Goal: Task Accomplishment & Management: Use online tool/utility

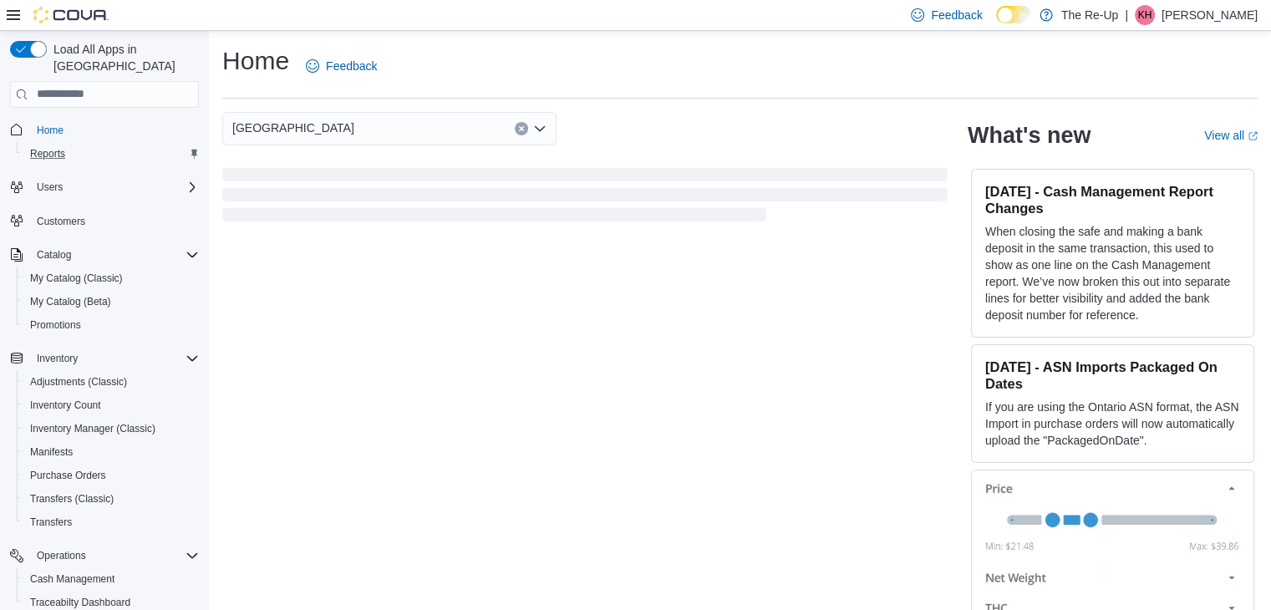
click at [94, 144] on div "Reports" at bounding box center [110, 154] width 175 height 20
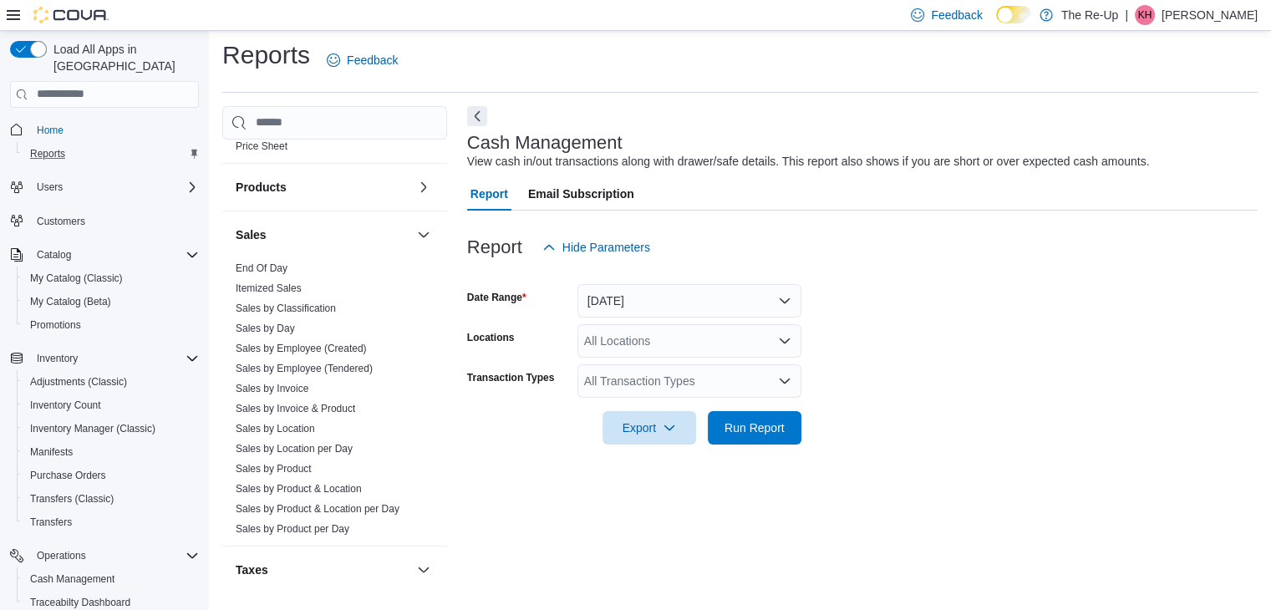
scroll to position [998, 0]
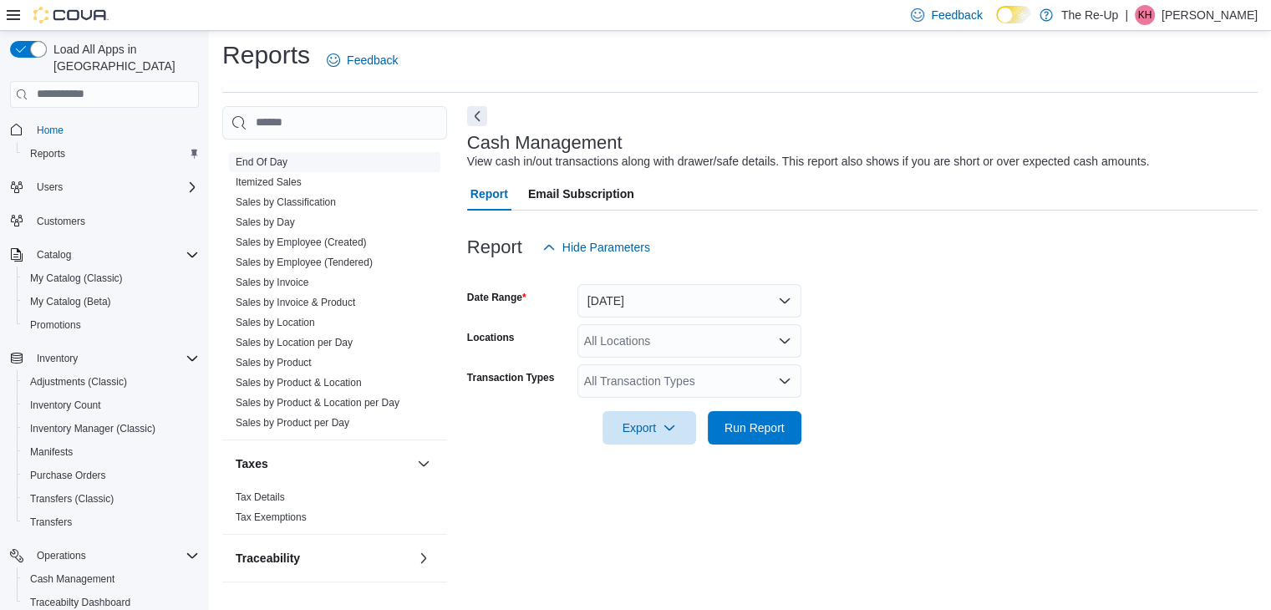
click at [262, 166] on span "End Of Day" at bounding box center [334, 162] width 211 height 20
click at [268, 165] on link "End Of Day" at bounding box center [262, 162] width 52 height 12
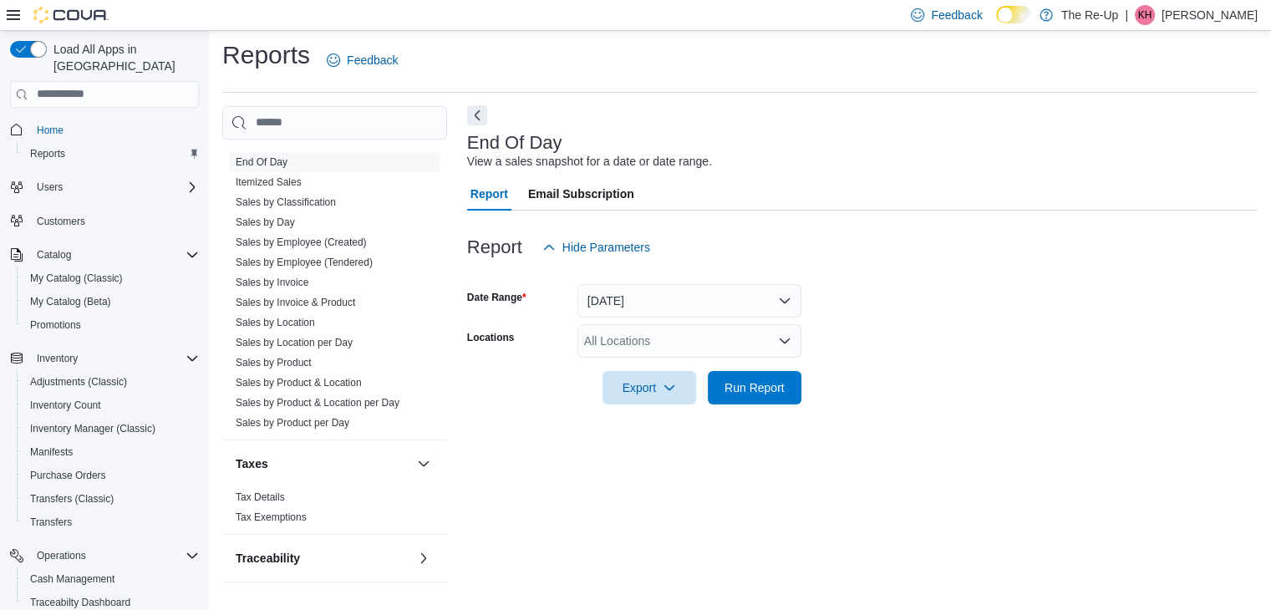
click at [482, 114] on button "Next" at bounding box center [477, 115] width 20 height 20
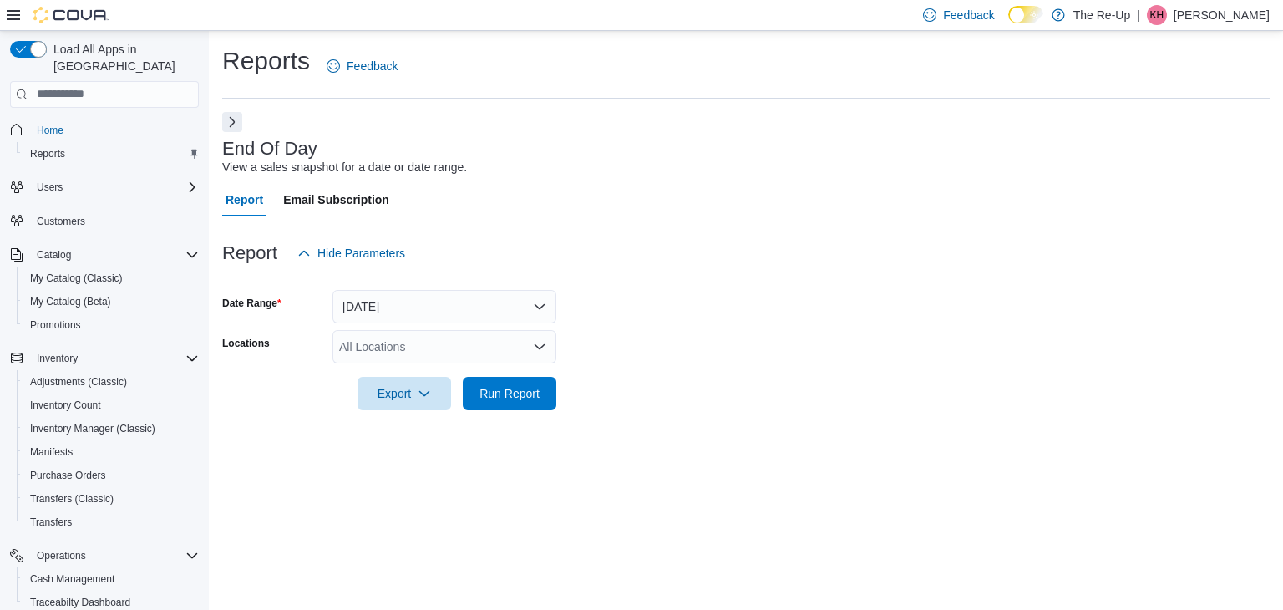
click at [498, 344] on div "All Locations" at bounding box center [445, 346] width 224 height 33
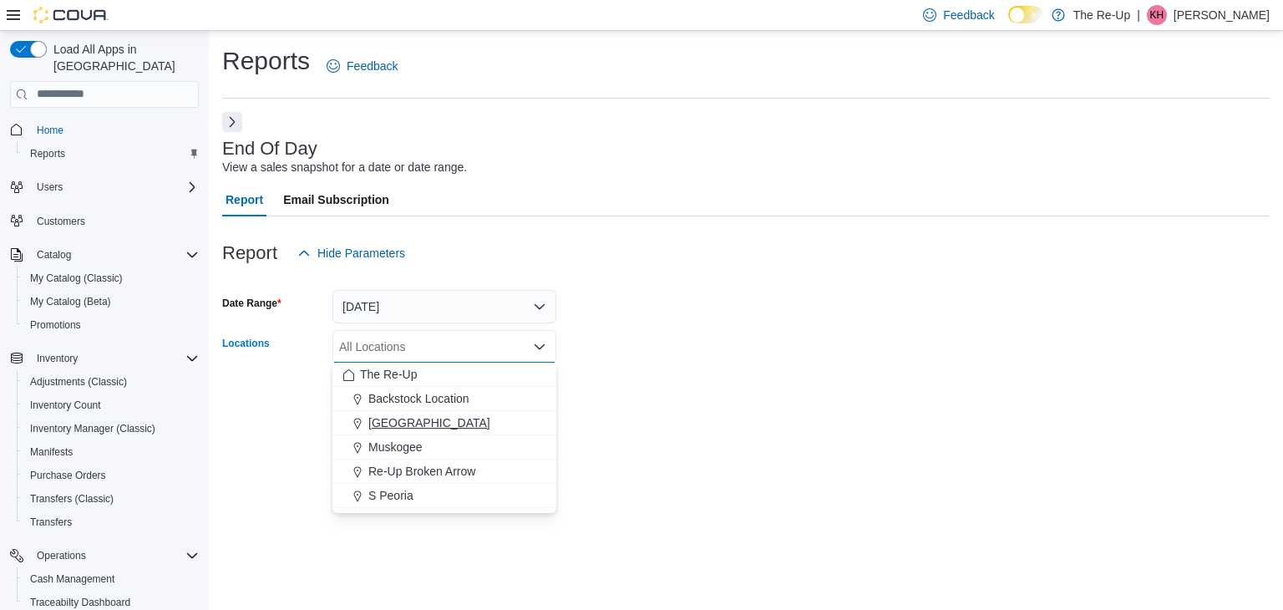
click at [445, 419] on div "[GEOGRAPHIC_DATA]" at bounding box center [445, 422] width 204 height 17
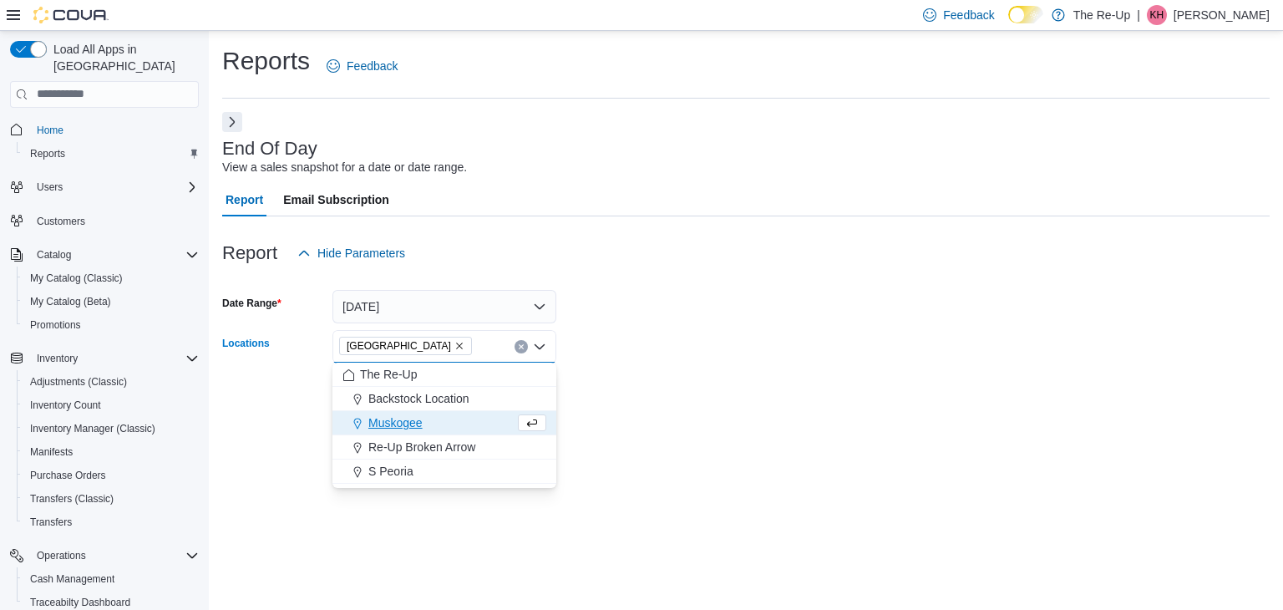
click at [632, 428] on div at bounding box center [746, 420] width 1048 height 20
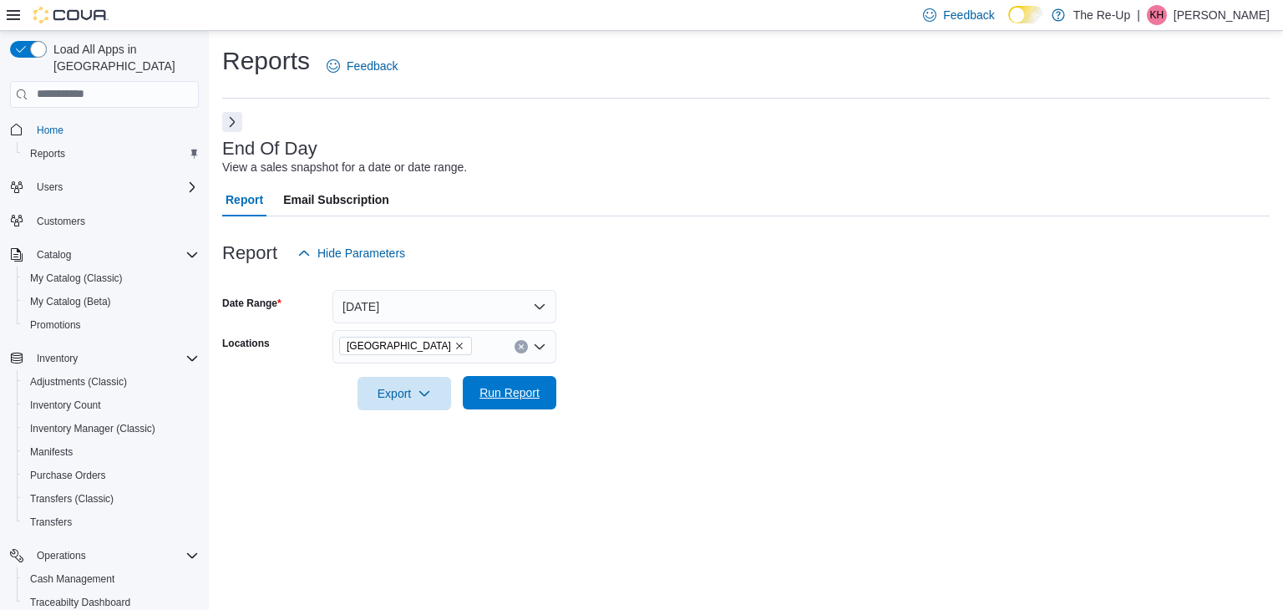
click at [534, 394] on span "Run Report" at bounding box center [510, 392] width 60 height 17
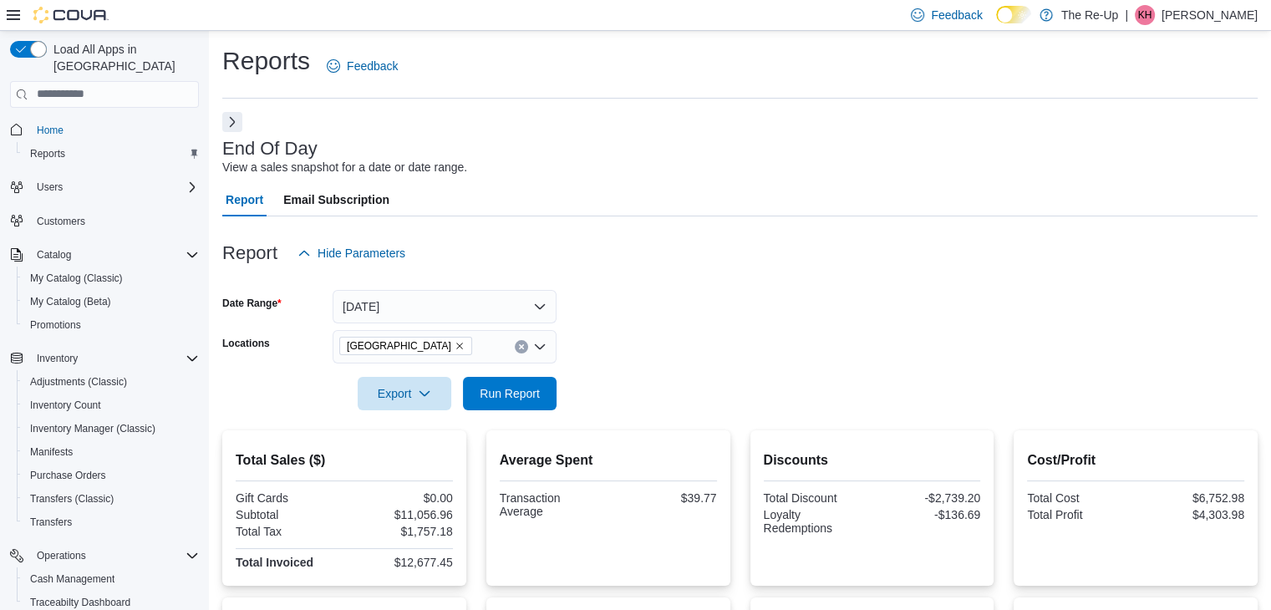
click at [242, 124] on div "End Of Day View a sales snapshot for a date or date range. Report Email Subscri…" at bounding box center [739, 577] width 1035 height 930
click at [240, 124] on button "Next" at bounding box center [232, 121] width 20 height 20
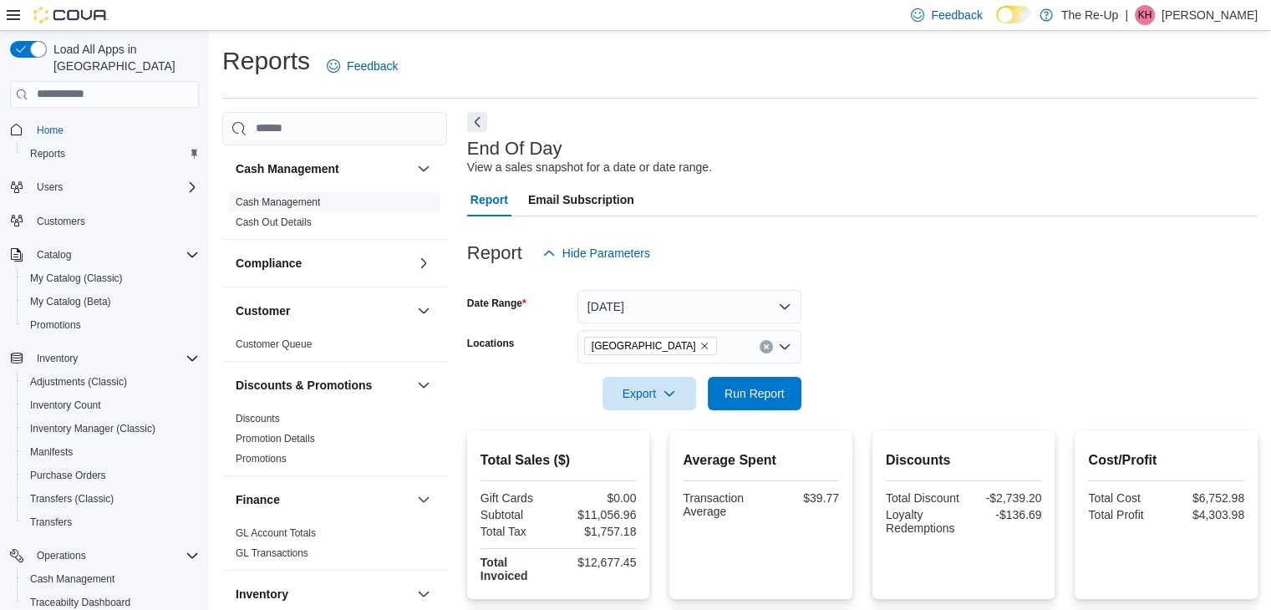
click at [269, 198] on link "Cash Management" at bounding box center [278, 202] width 84 height 12
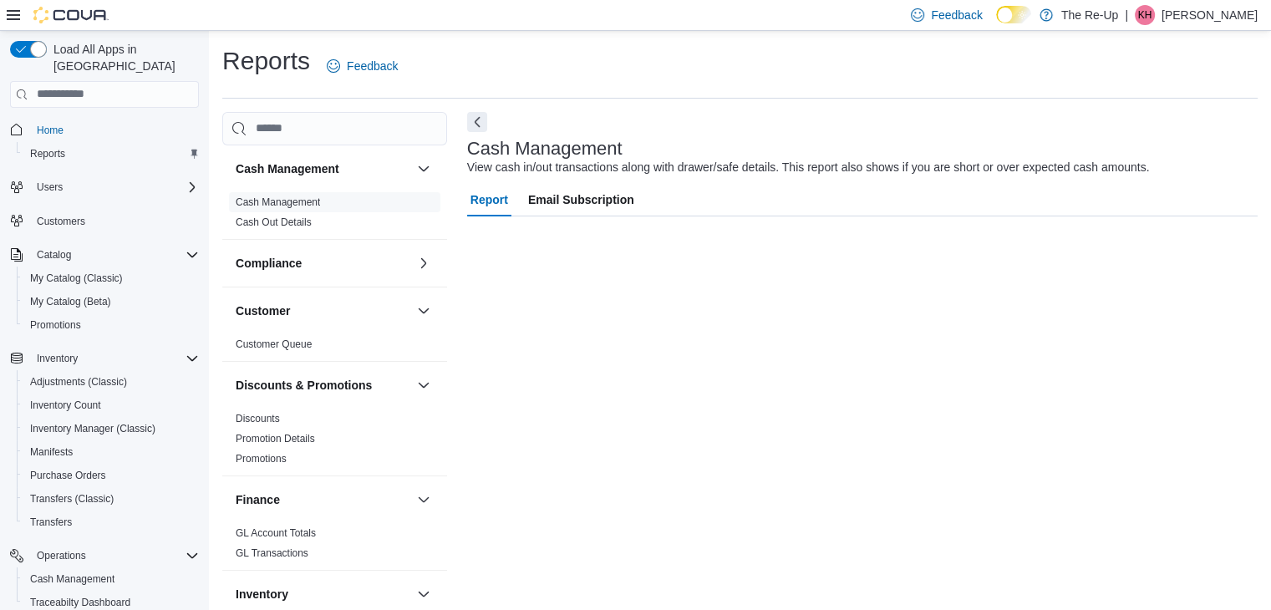
scroll to position [6, 0]
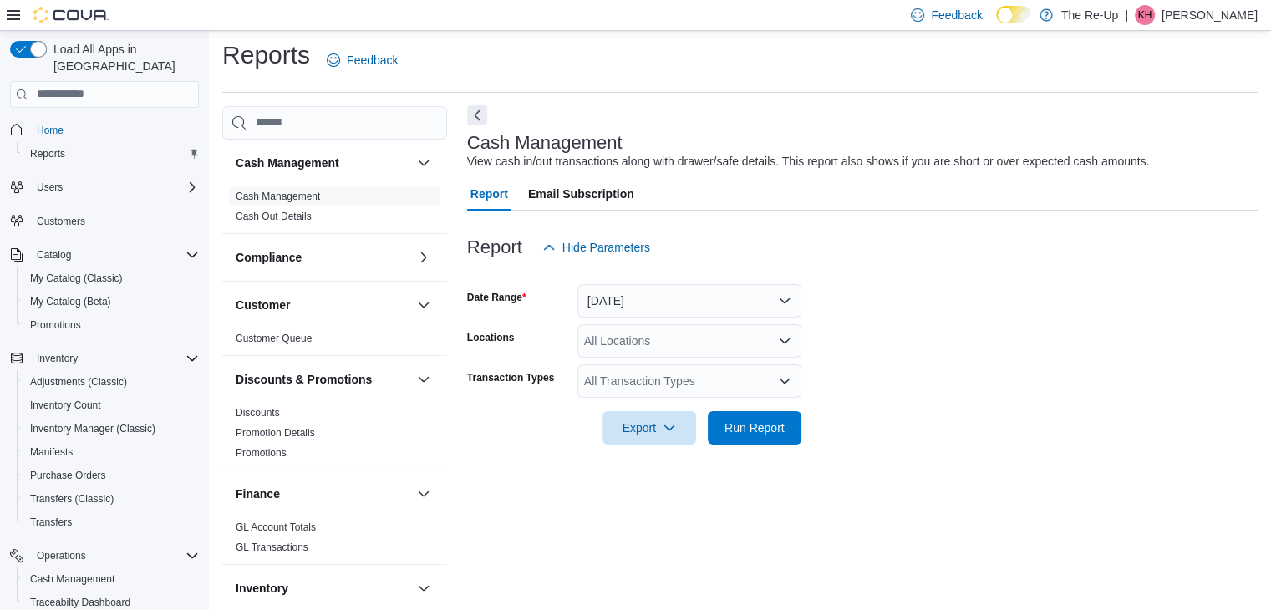
click at [475, 121] on button "Next" at bounding box center [477, 115] width 20 height 20
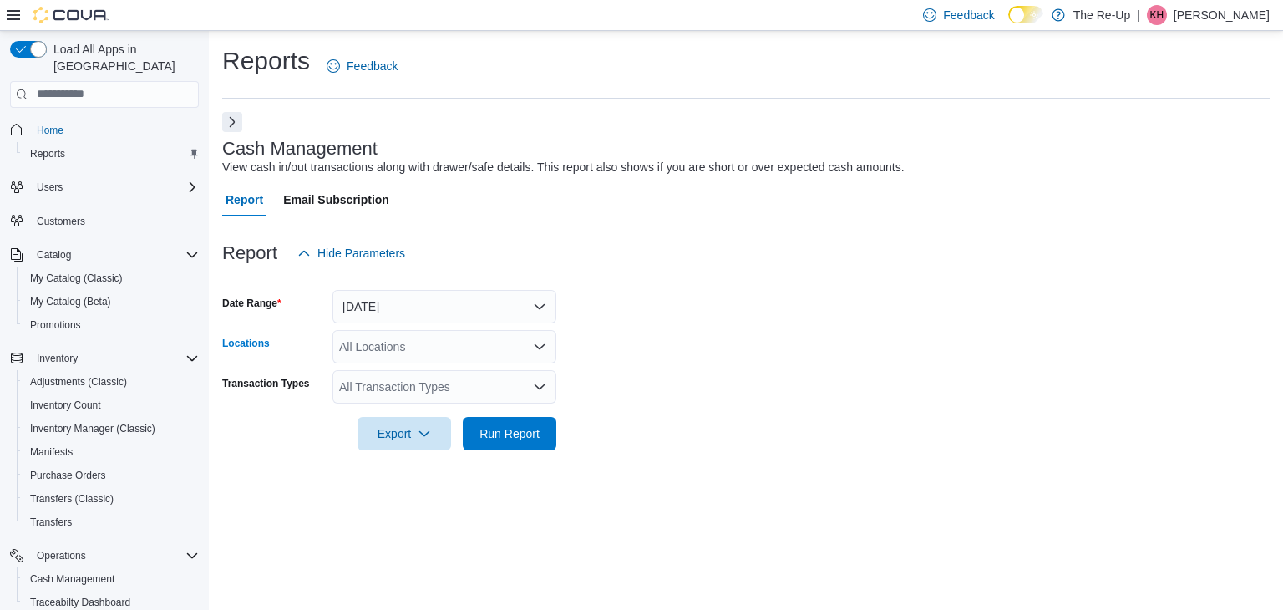
click at [394, 333] on div "All Locations" at bounding box center [445, 346] width 224 height 33
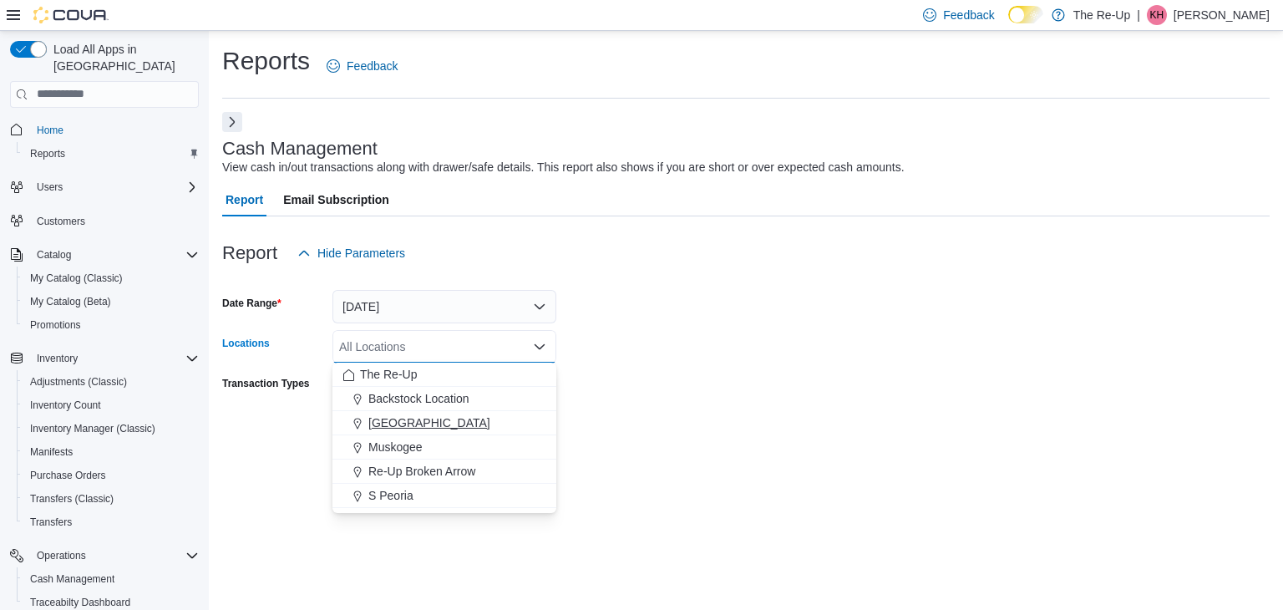
click at [406, 416] on span "[GEOGRAPHIC_DATA]" at bounding box center [429, 422] width 122 height 17
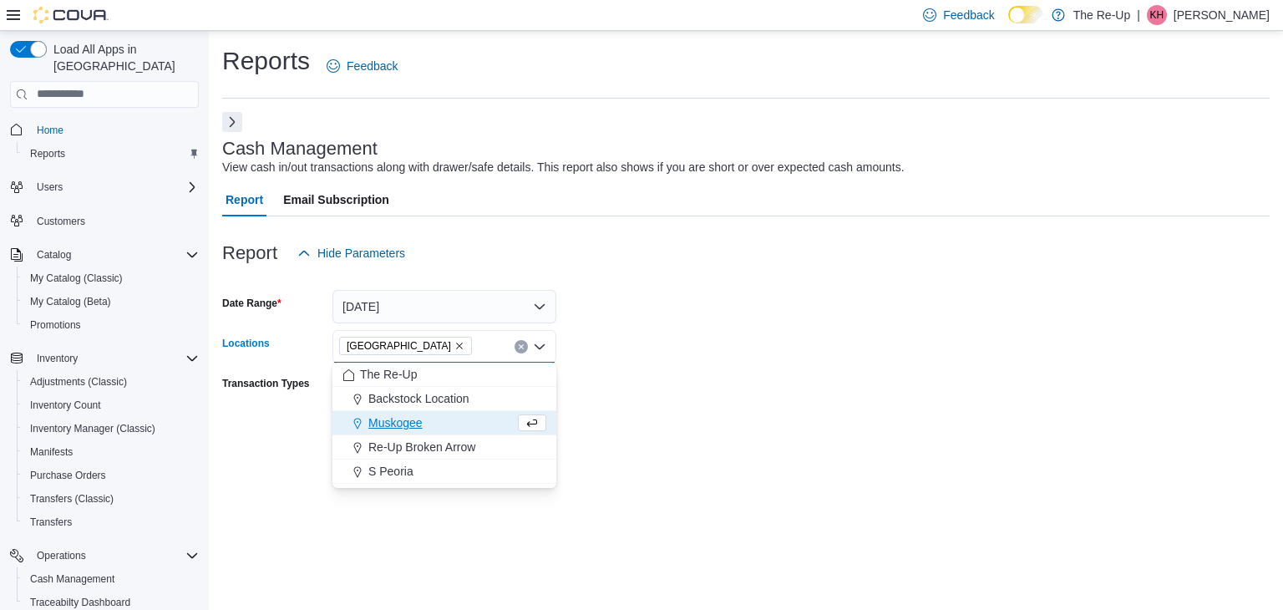
click at [607, 435] on form "Date Range [DATE] Locations [GEOGRAPHIC_DATA] Combo box. Selected. [GEOGRAPHIC_…" at bounding box center [746, 360] width 1048 height 180
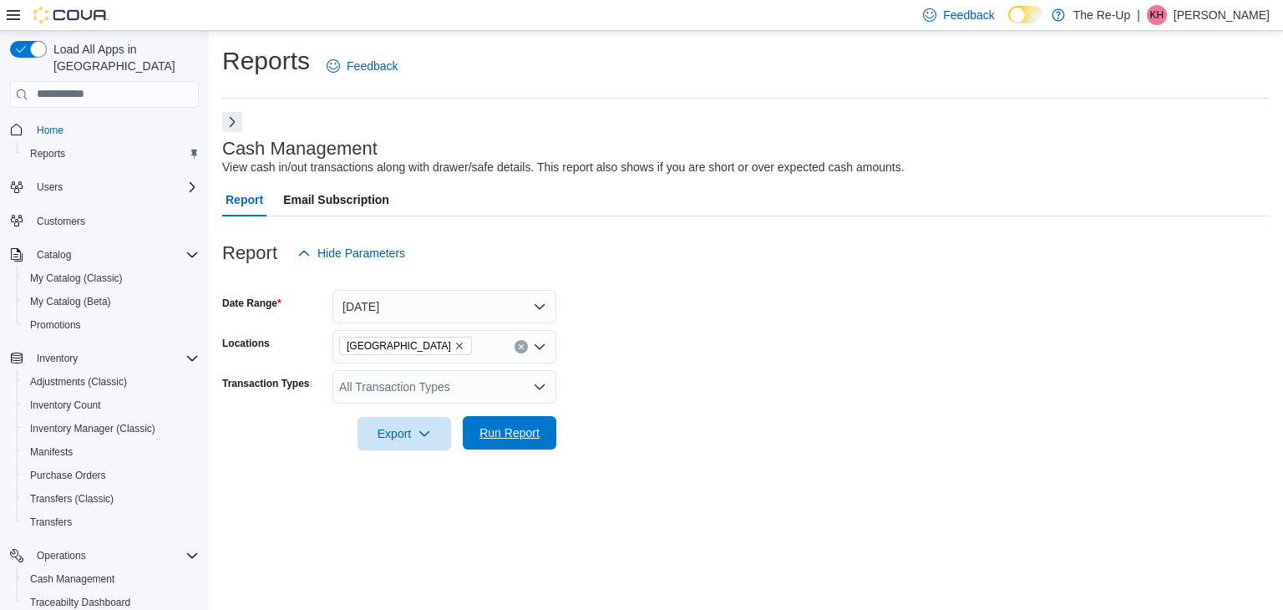
click at [544, 433] on span "Run Report" at bounding box center [510, 432] width 74 height 33
